Goal: Transaction & Acquisition: Purchase product/service

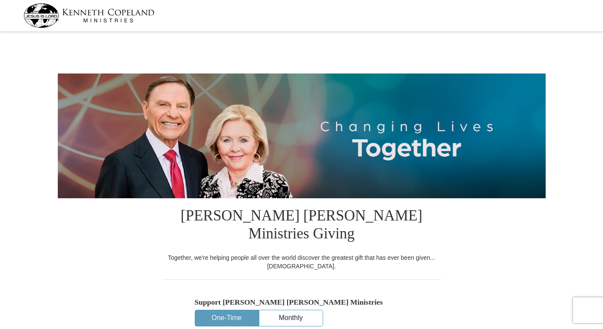
select select "CA"
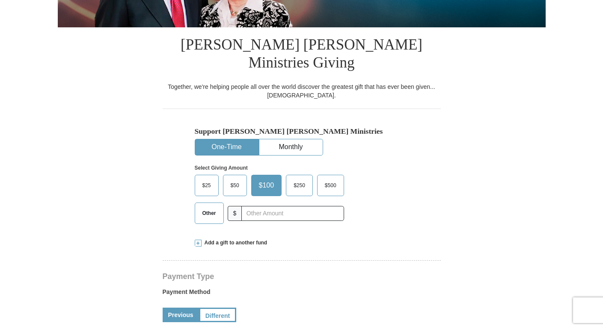
scroll to position [171, 0]
click at [199, 207] on span "Other" at bounding box center [209, 213] width 22 height 13
click at [0, 0] on input "Other" at bounding box center [0, 0] width 0 height 0
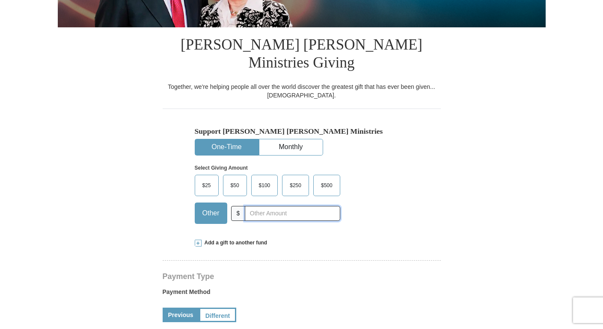
click at [246, 206] on input "text" at bounding box center [292, 213] width 95 height 15
type input "30.00"
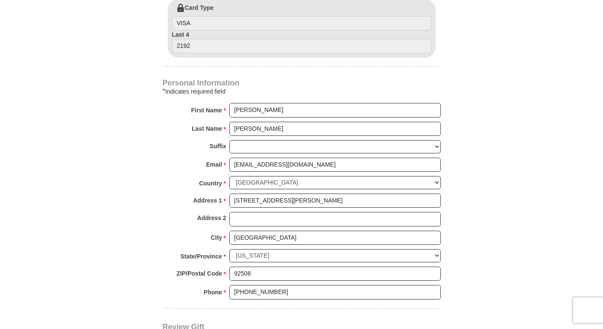
scroll to position [599, 0]
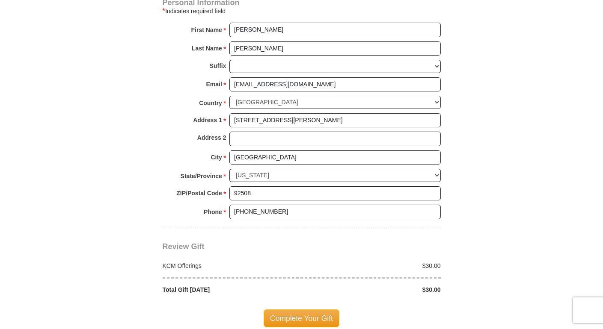
click at [292, 310] on span "Complete Your Gift" at bounding box center [301, 319] width 76 height 18
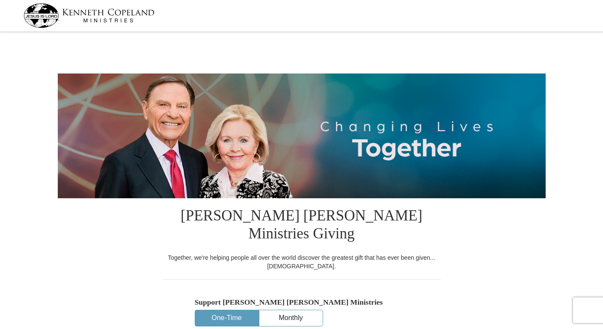
select select "CA"
